Goal: Task Accomplishment & Management: Manage account settings

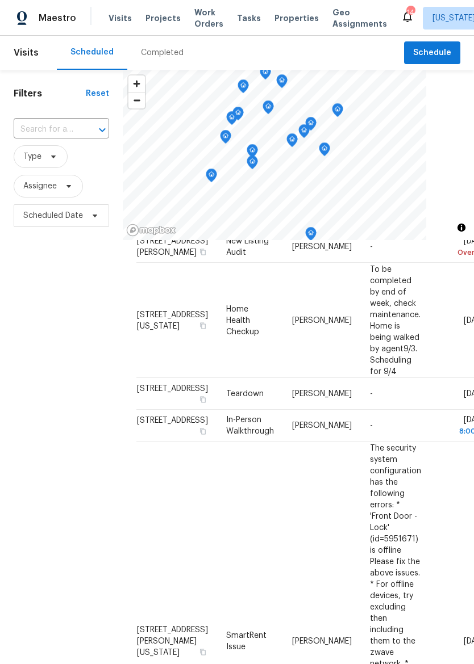
scroll to position [55, 0]
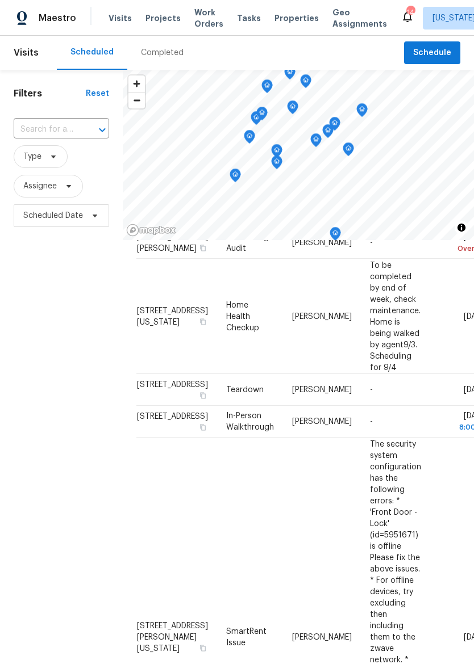
click at [282, 23] on span "Properties" at bounding box center [296, 17] width 44 height 11
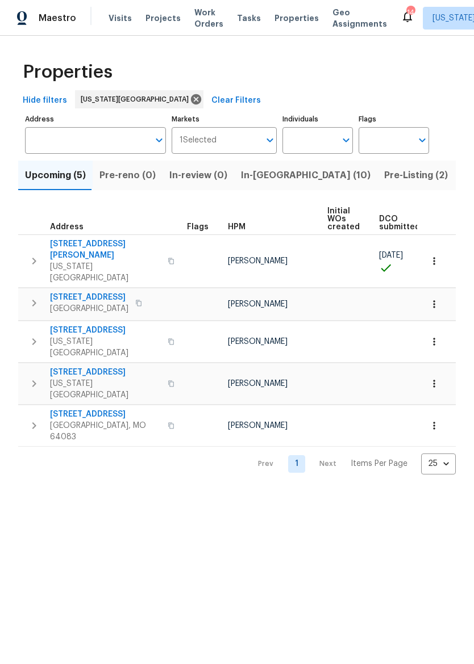
click at [260, 177] on span "In-reno (10)" at bounding box center [305, 176] width 129 height 16
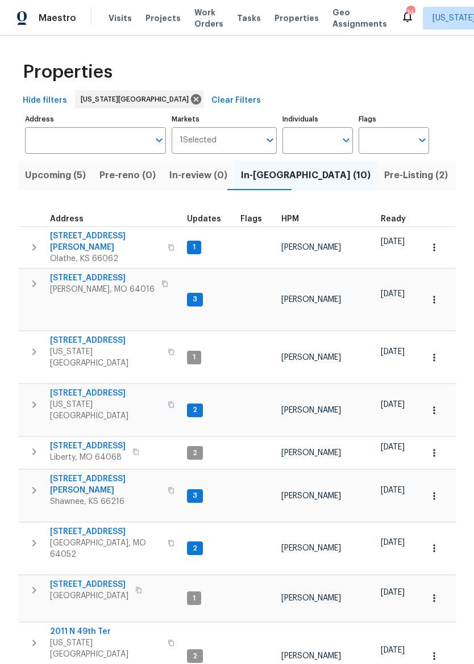
click at [76, 591] on span "Pleasant Hill, MO 64080" at bounding box center [89, 596] width 78 height 11
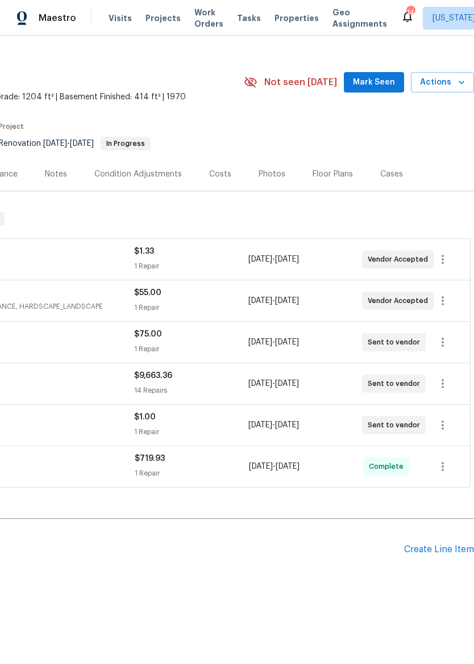
scroll to position [15, 168]
click at [448, 388] on icon "button" at bounding box center [443, 384] width 14 height 14
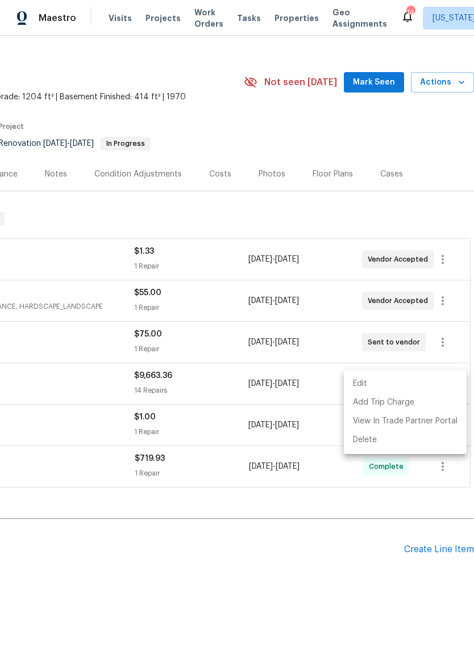
click at [430, 387] on li "Edit" at bounding box center [405, 384] width 123 height 19
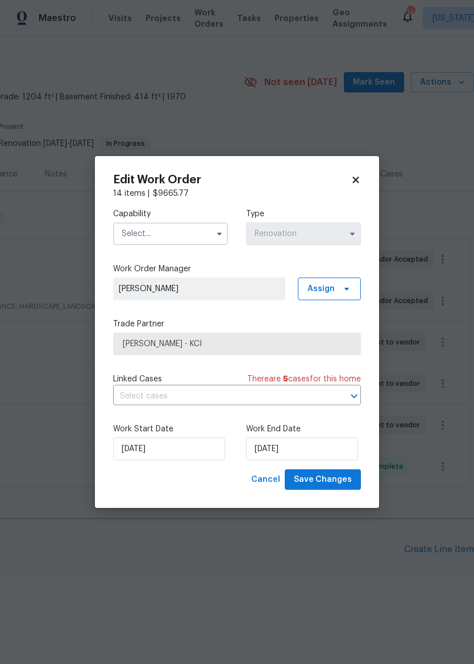
click at [299, 354] on span "MEL Contracting - KCI" at bounding box center [237, 344] width 248 height 23
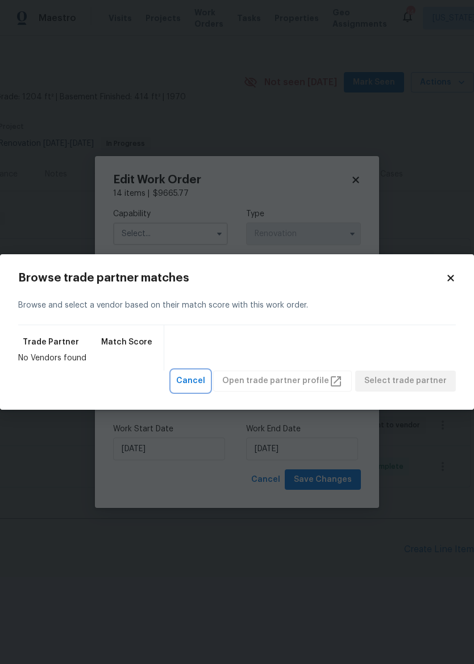
click at [200, 386] on span "Cancel" at bounding box center [190, 381] width 29 height 14
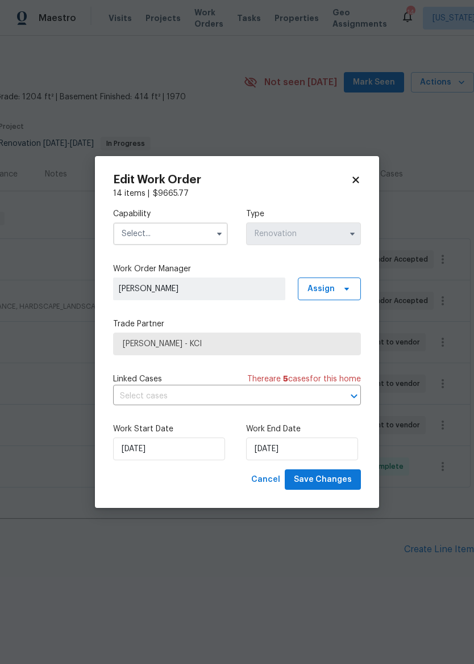
click at [196, 232] on input "text" at bounding box center [170, 234] width 115 height 23
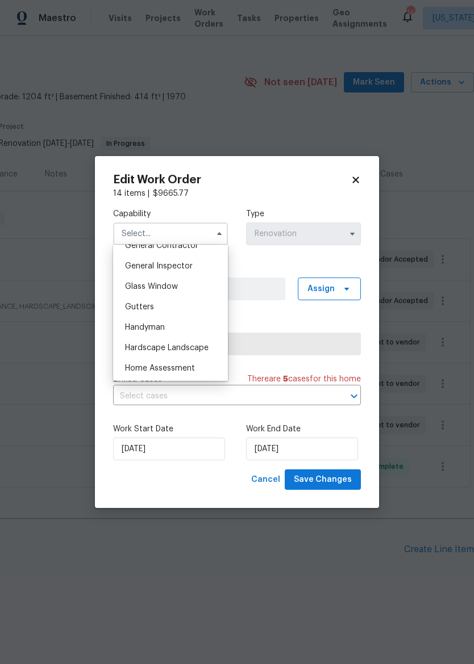
scroll to position [533, 0]
click at [204, 273] on div "General Contractor" at bounding box center [170, 268] width 109 height 20
type input "General Contractor"
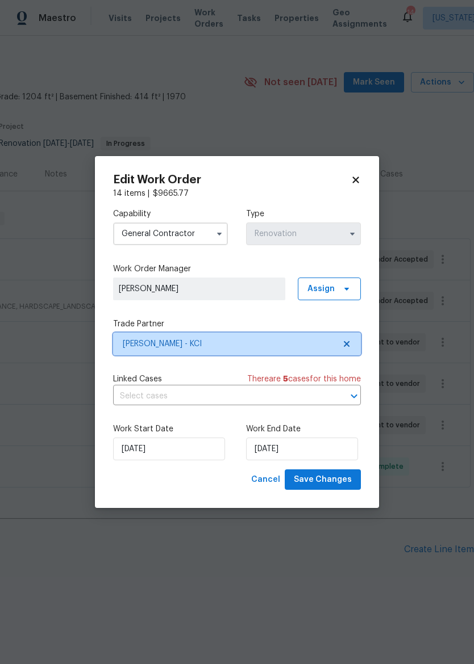
click at [274, 346] on span "MEL Contracting - KCI" at bounding box center [229, 343] width 212 height 11
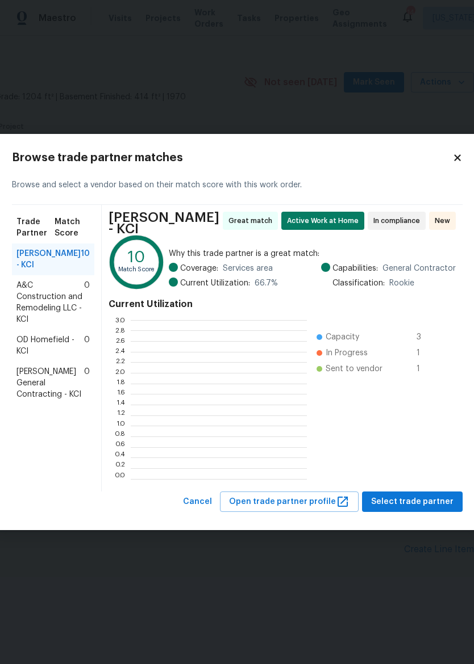
scroll to position [159, 176]
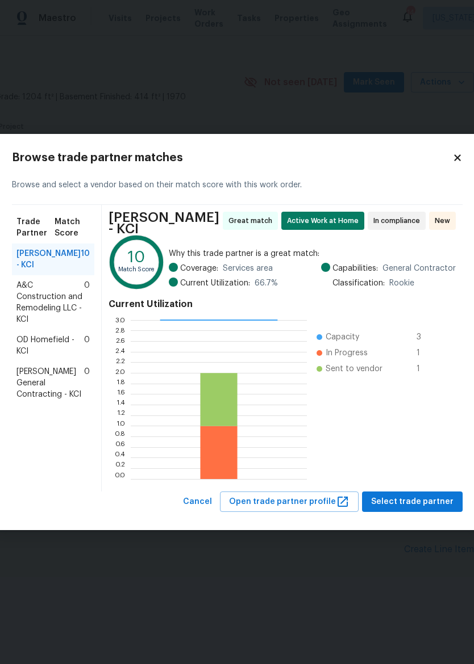
click at [37, 400] on span "Nicholson General Contracting - KCI" at bounding box center [50, 383] width 68 height 34
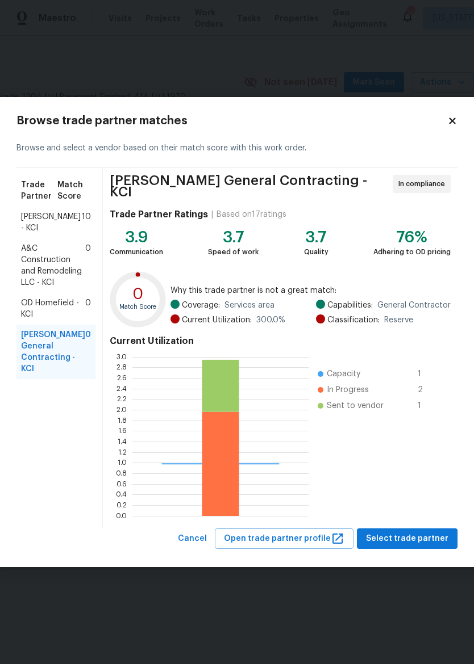
click at [420, 539] on span "Select trade partner" at bounding box center [407, 539] width 82 height 14
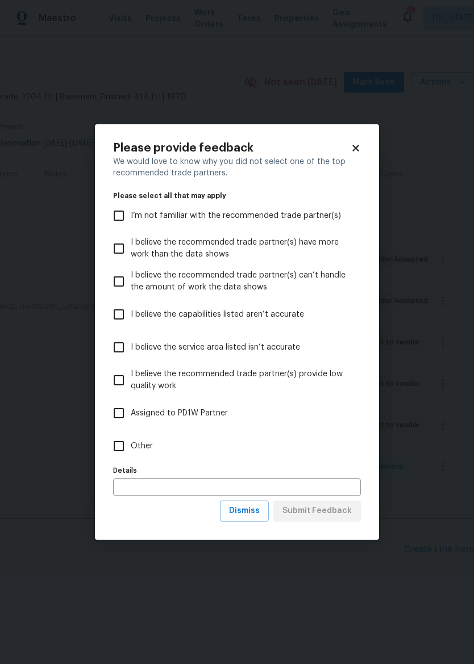
click at [120, 416] on input "Assigned to PD1W Partner" at bounding box center [119, 414] width 24 height 24
checkbox input "true"
click at [115, 450] on input "Other" at bounding box center [119, 446] width 24 height 24
checkbox input "true"
click at [118, 416] on input "Assigned to PD1W Partner" at bounding box center [119, 414] width 24 height 24
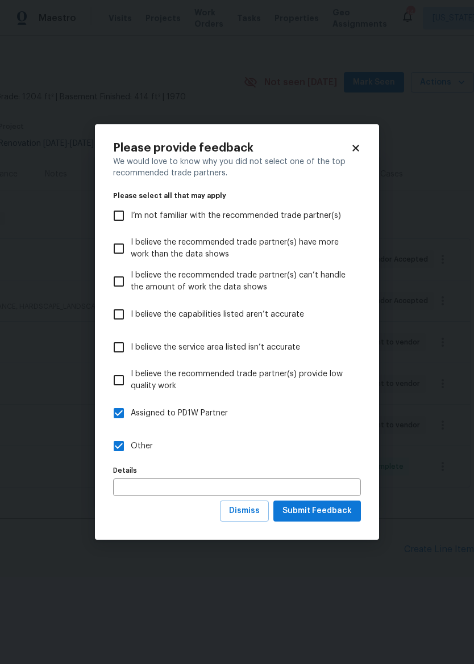
checkbox input "false"
click at [335, 509] on span "Submit Feedback" at bounding box center [316, 511] width 69 height 14
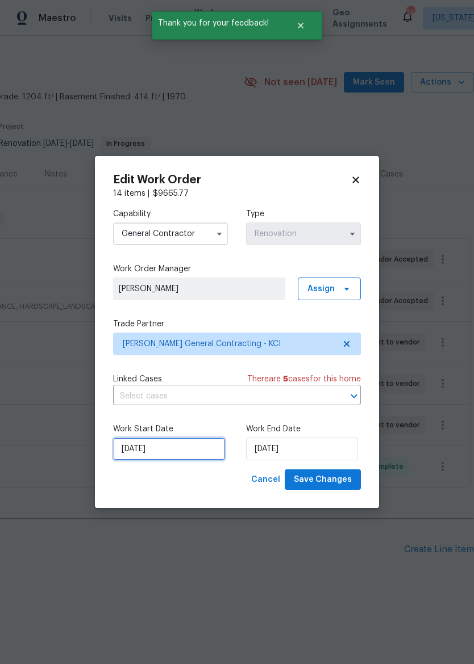
click at [186, 450] on input "[DATE]" at bounding box center [169, 449] width 112 height 23
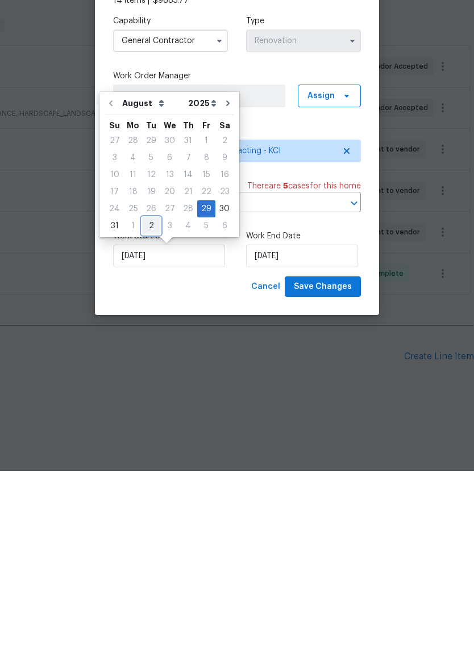
click at [149, 411] on div "2" at bounding box center [151, 419] width 18 height 16
type input "[DATE]"
select select "8"
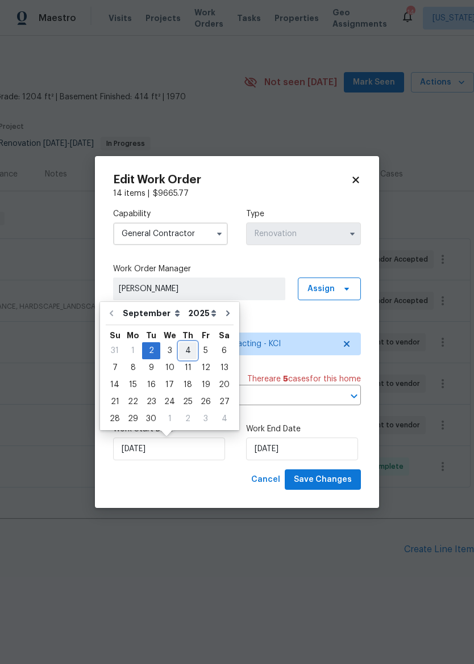
click at [189, 348] on div "4" at bounding box center [188, 351] width 18 height 16
type input "[DATE]"
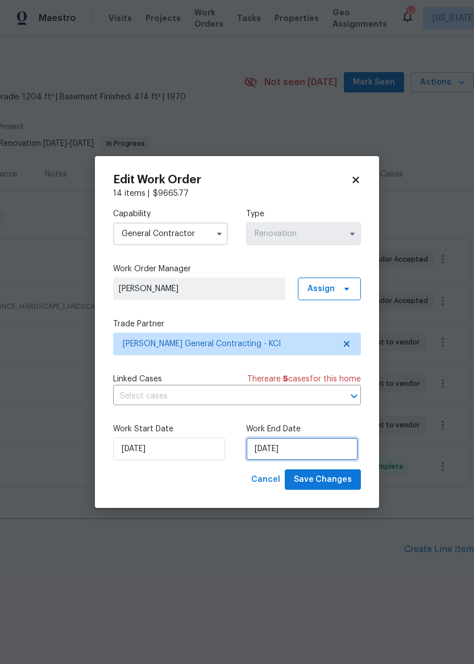
click at [308, 446] on input "9/7/2025" at bounding box center [302, 449] width 112 height 23
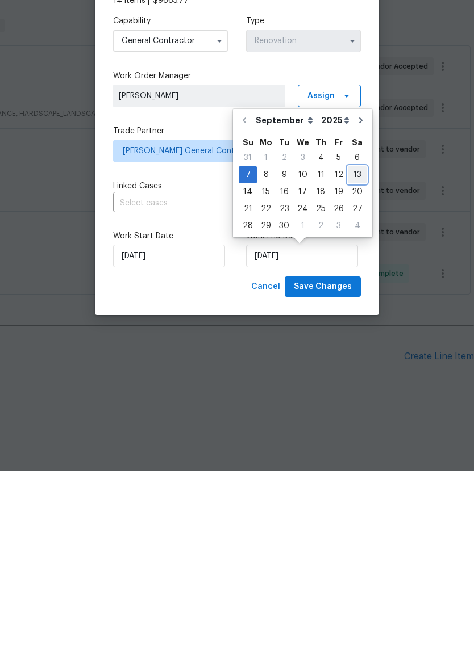
click at [353, 360] on div "13" at bounding box center [357, 368] width 19 height 16
type input "[DATE]"
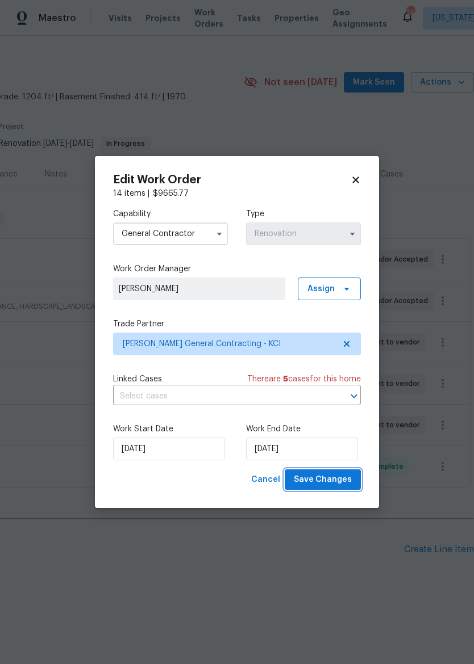
click at [336, 480] on span "Save Changes" at bounding box center [323, 480] width 58 height 14
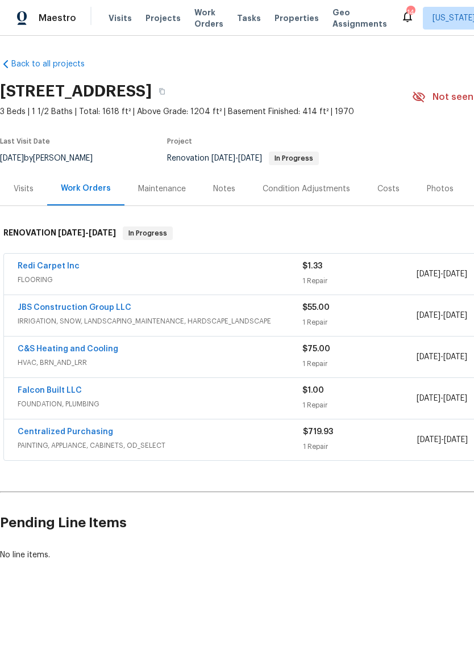
scroll to position [0, 0]
click at [22, 182] on div "Visits" at bounding box center [23, 189] width 47 height 34
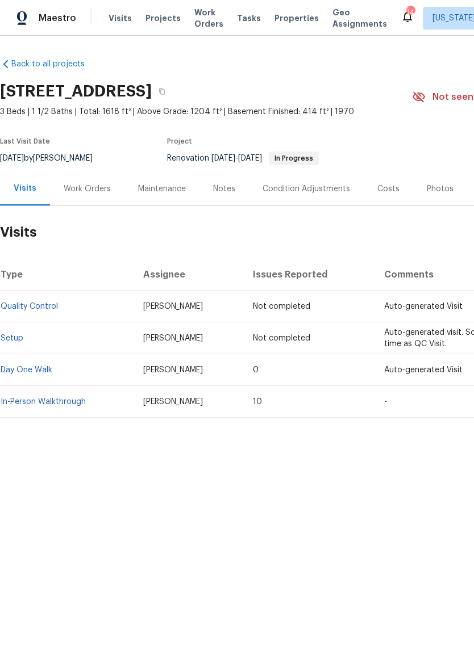
click at [77, 186] on div "Work Orders" at bounding box center [87, 188] width 47 height 11
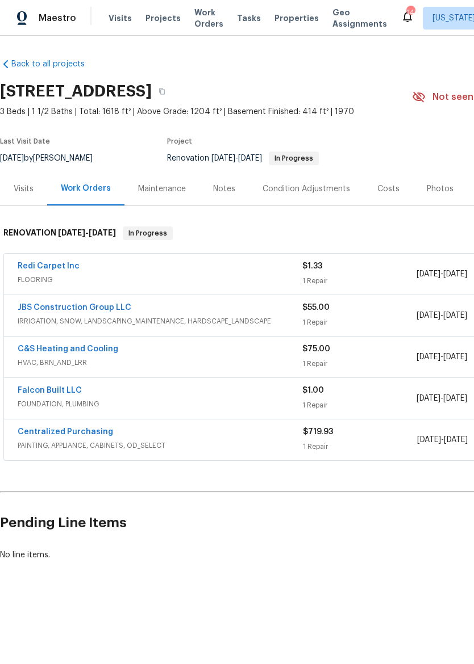
click at [218, 180] on div "Notes" at bounding box center [223, 189] width 49 height 34
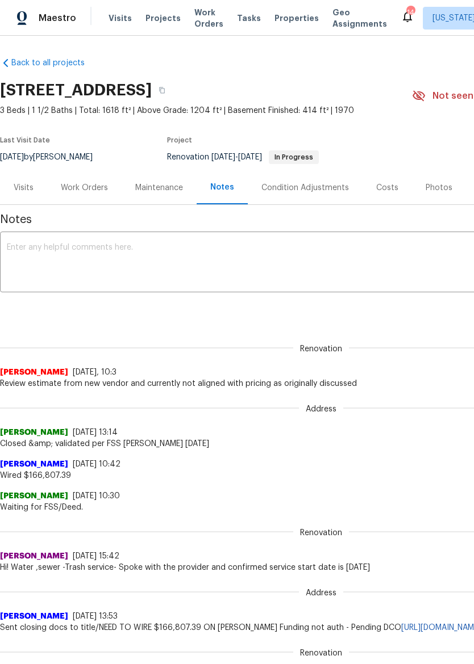
scroll to position [1, 0]
click at [308, 255] on textarea at bounding box center [321, 264] width 628 height 40
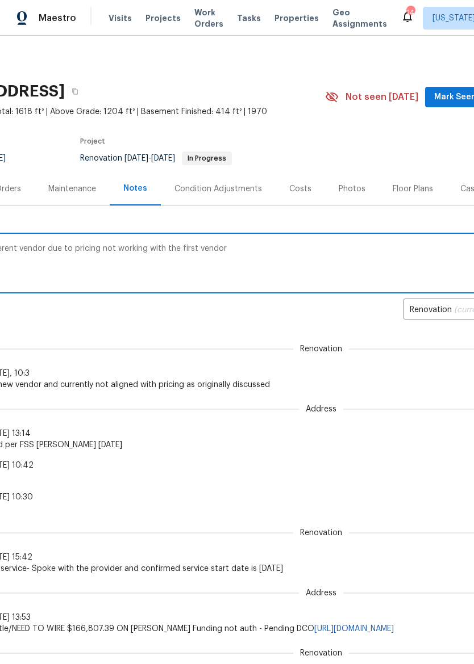
scroll to position [-1, 138]
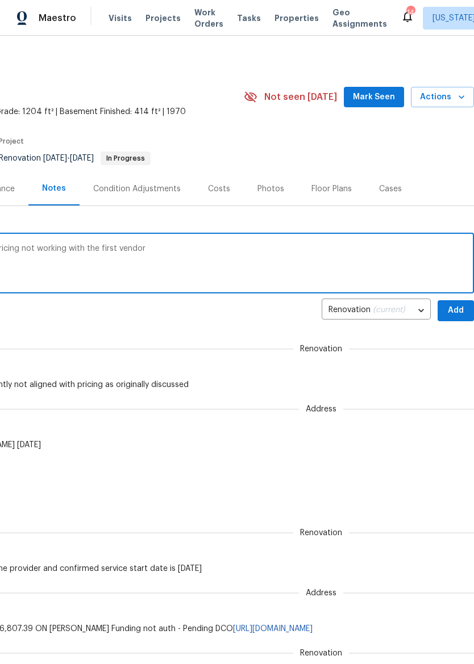
type textarea "Re assigned to a different vendor due to pricing not working with the first ven…"
click at [466, 307] on button "Add" at bounding box center [455, 310] width 36 height 21
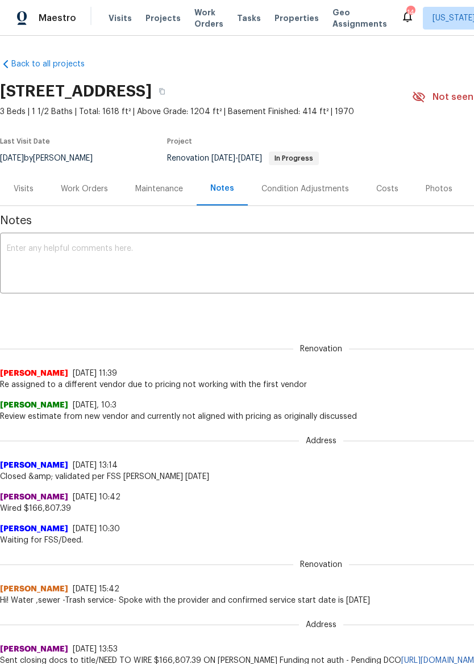
scroll to position [0, 0]
click at [77, 187] on div "Work Orders" at bounding box center [84, 188] width 47 height 11
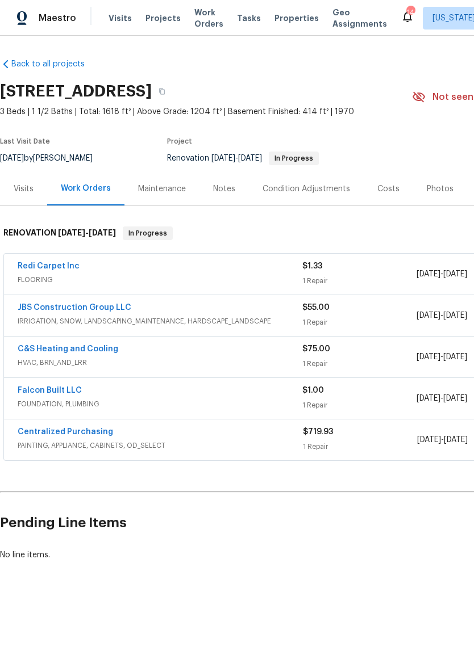
click at [276, 19] on span "Properties" at bounding box center [296, 17] width 44 height 11
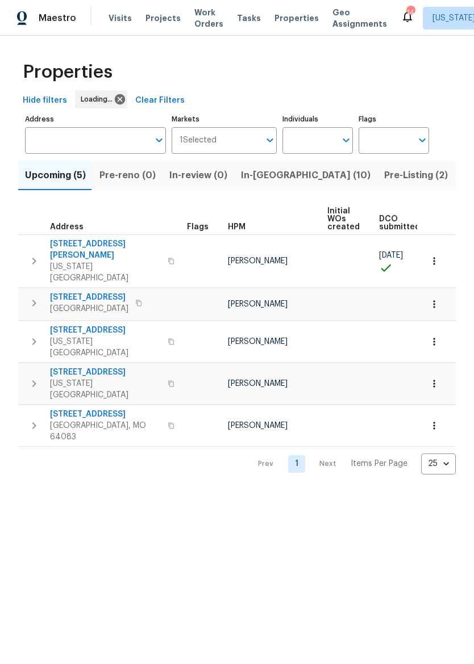
click at [266, 179] on span "In-reno (10)" at bounding box center [305, 176] width 129 height 16
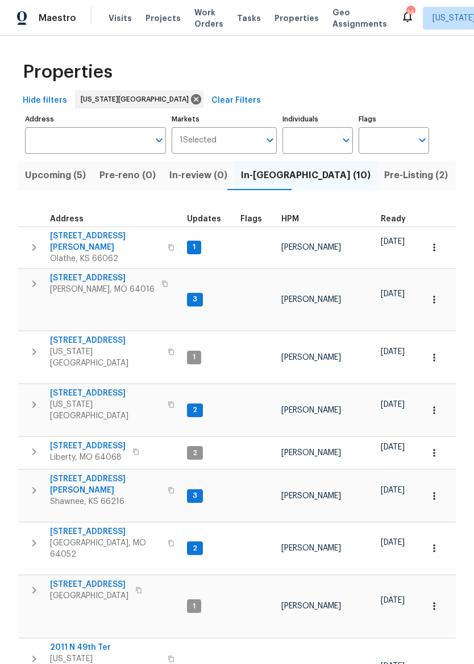
click at [110, 579] on span "1206 Sycamore St" at bounding box center [89, 584] width 78 height 11
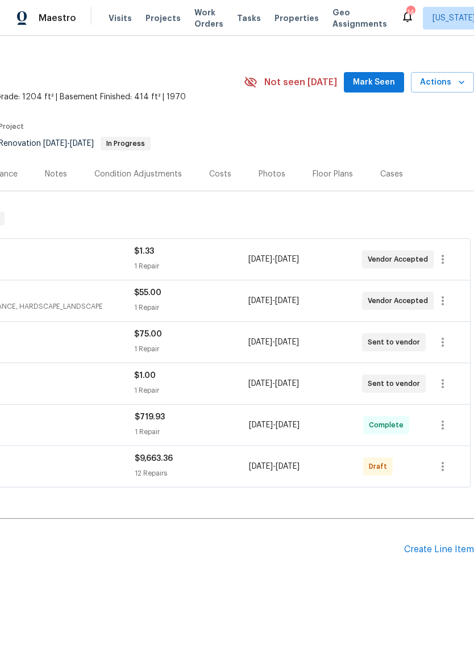
scroll to position [15, 168]
click at [446, 469] on icon "button" at bounding box center [443, 467] width 14 height 14
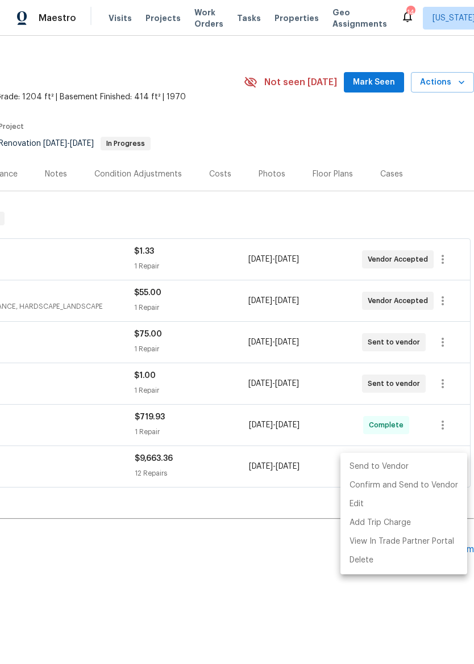
click at [436, 465] on li "Send to Vendor" at bounding box center [403, 467] width 127 height 19
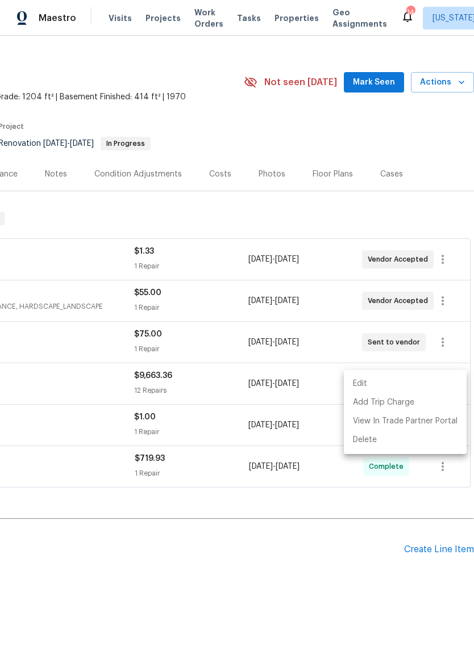
click at [320, 561] on div at bounding box center [237, 332] width 474 height 664
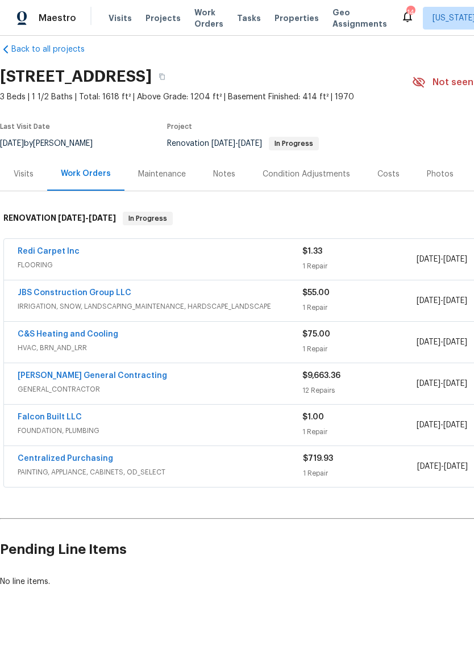
scroll to position [15, 0]
click at [51, 9] on div "Maestro" at bounding box center [38, 18] width 76 height 23
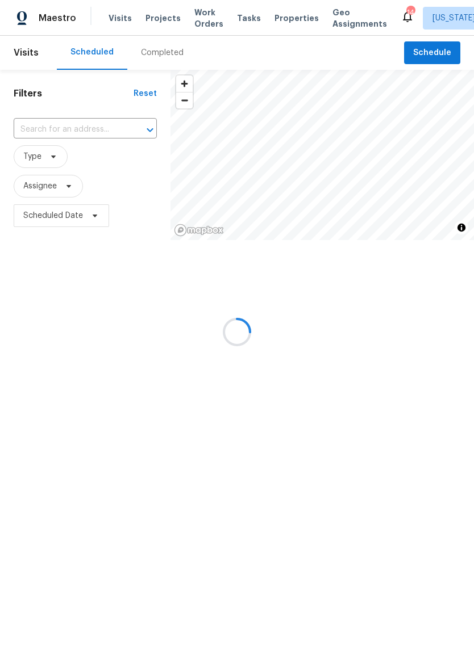
click at [281, 20] on div at bounding box center [237, 332] width 474 height 664
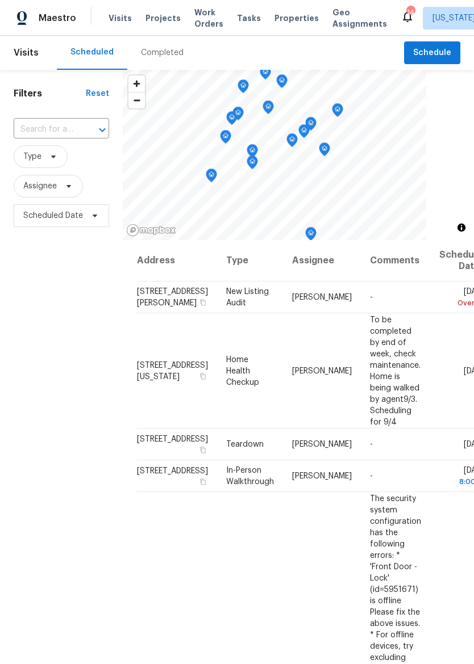
click at [274, 23] on span "Properties" at bounding box center [296, 17] width 44 height 11
